Goal: Check status: Check status

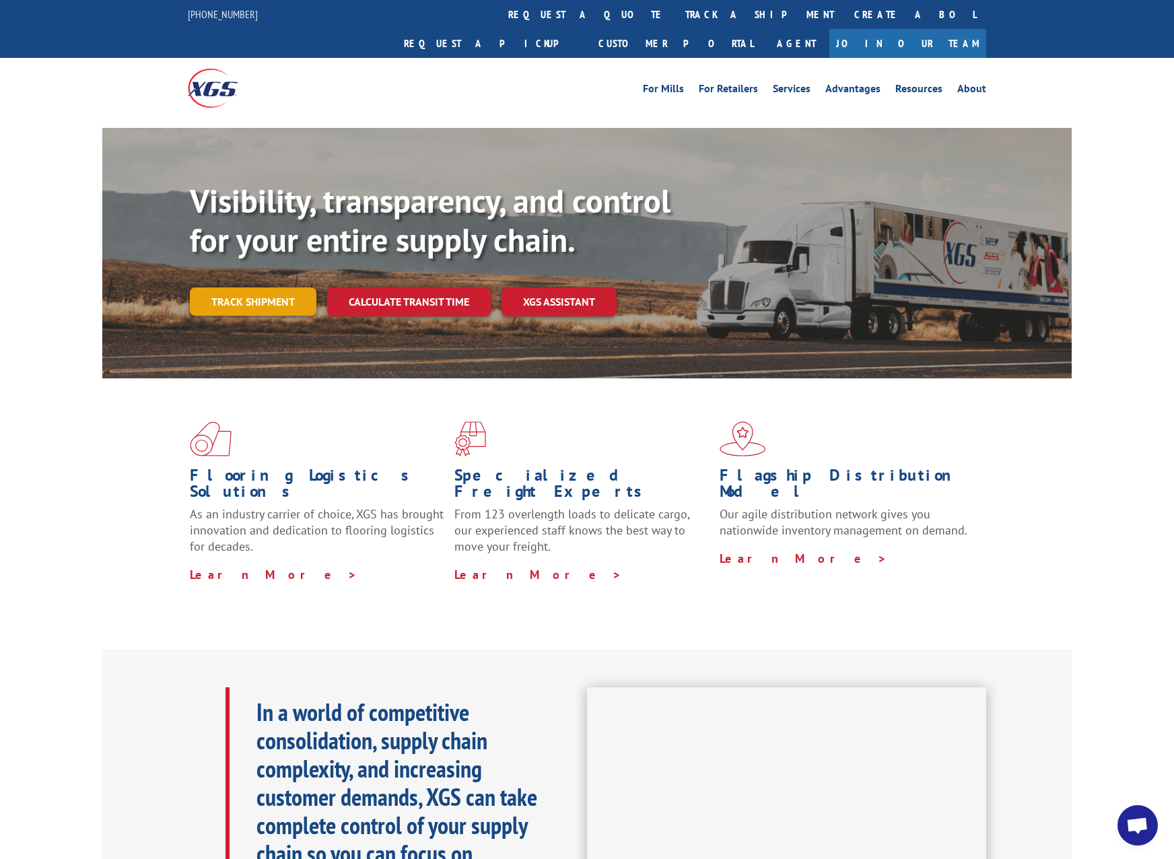
click at [252, 288] on link "Track shipment" at bounding box center [253, 302] width 127 height 28
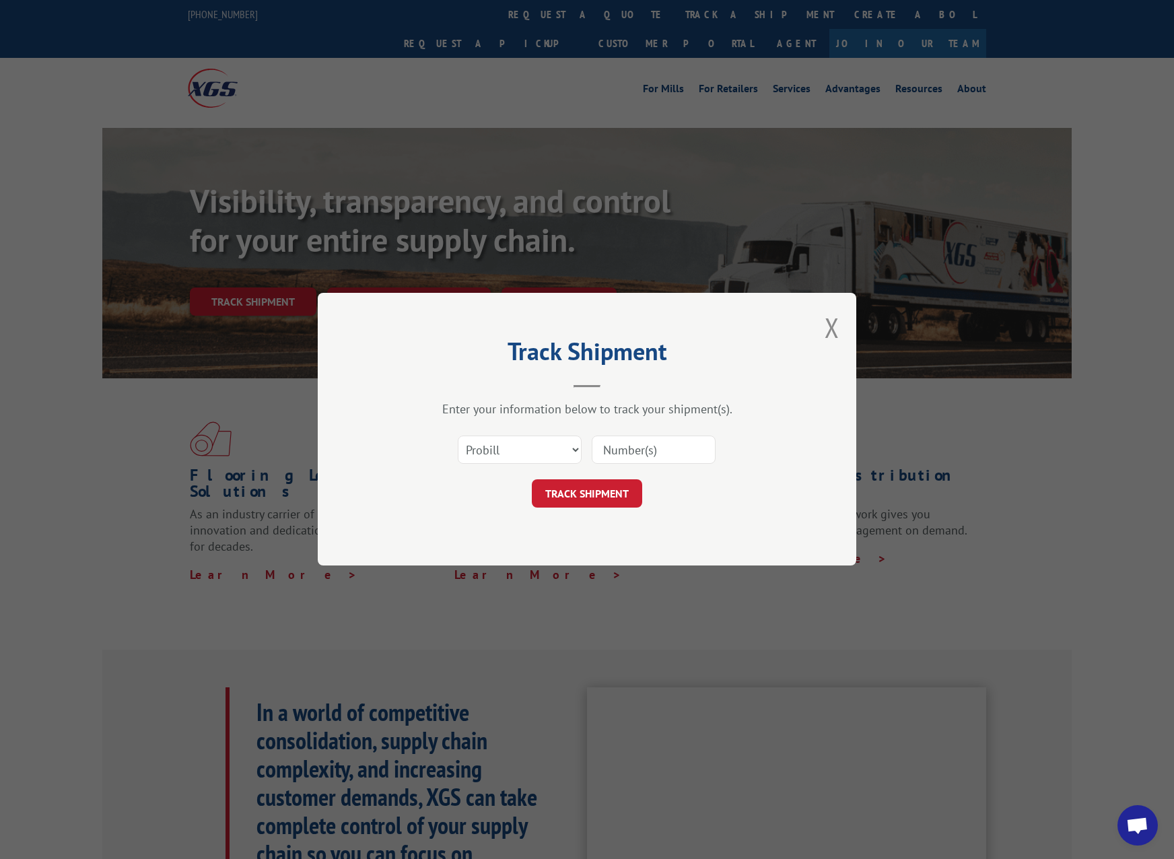
click at [550, 435] on div "Select category... Probill BOL PO" at bounding box center [520, 450] width 123 height 31
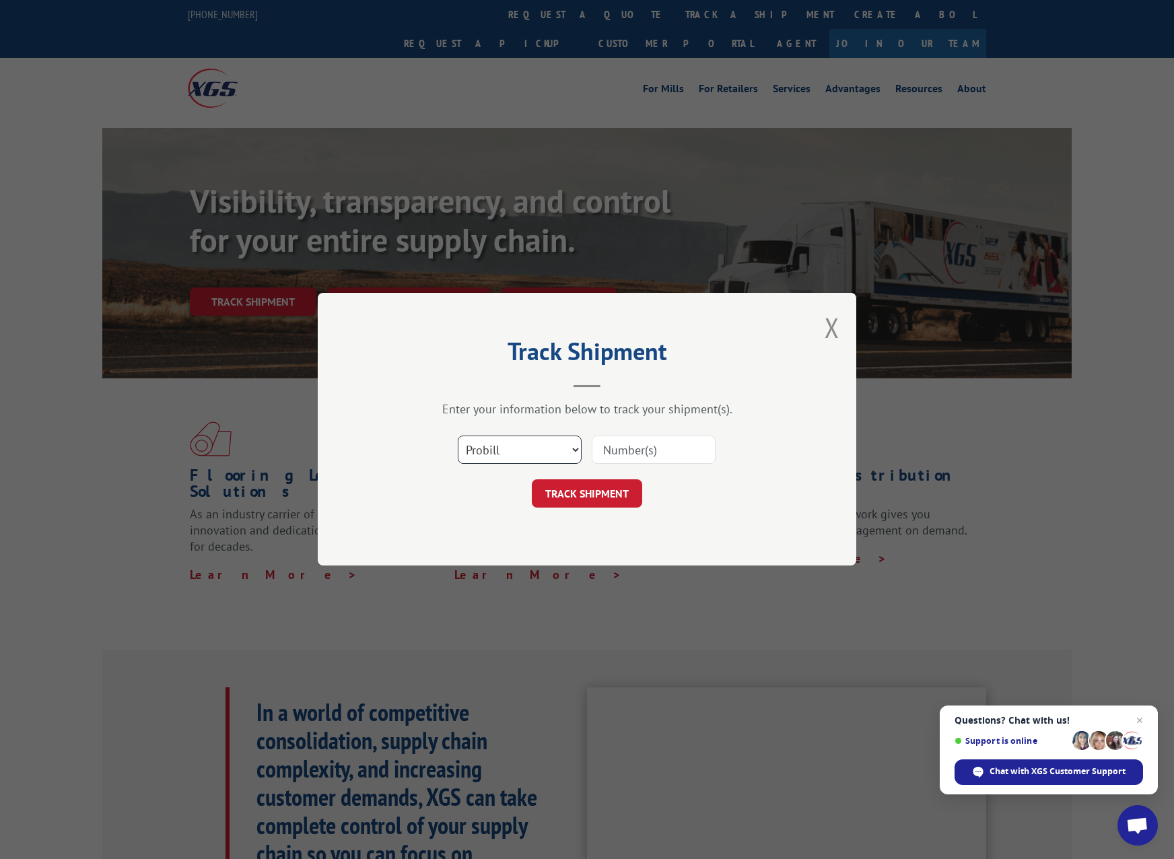
click at [516, 462] on select "Select category... Probill BOL PO" at bounding box center [520, 450] width 124 height 28
select select "bol"
click at [458, 436] on select "Select category... Probill BOL PO" at bounding box center [520, 450] width 124 height 28
click at [688, 450] on input at bounding box center [654, 450] width 124 height 28
type input "2837433"
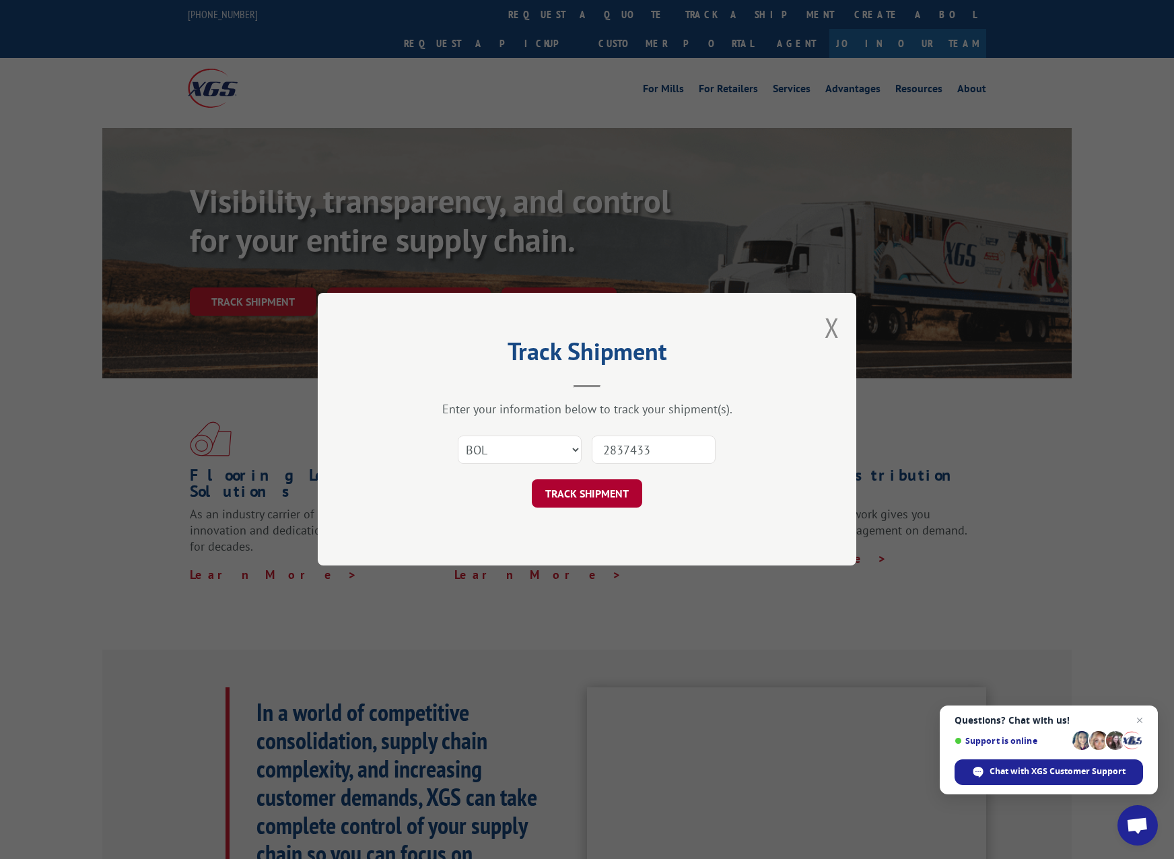
click at [575, 496] on button "TRACK SHIPMENT" at bounding box center [587, 494] width 110 height 28
